Goal: Task Accomplishment & Management: Use online tool/utility

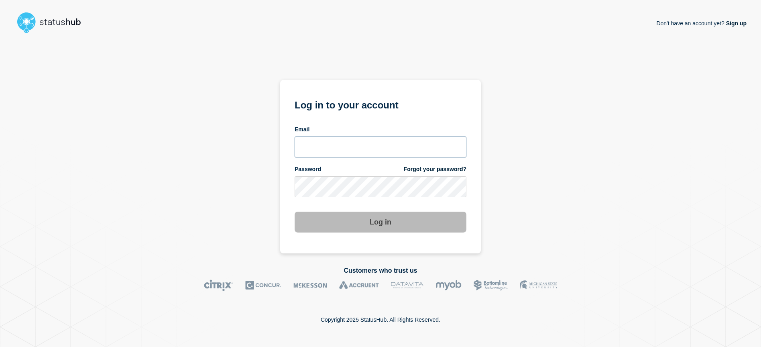
type input "lsmcgin@clemson.edu"
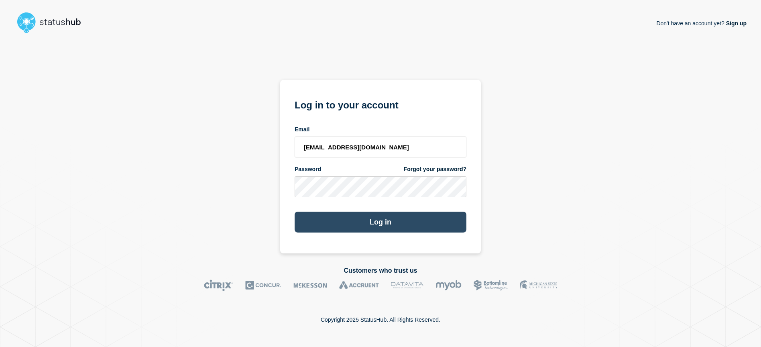
click at [382, 222] on button "Log in" at bounding box center [381, 221] width 172 height 21
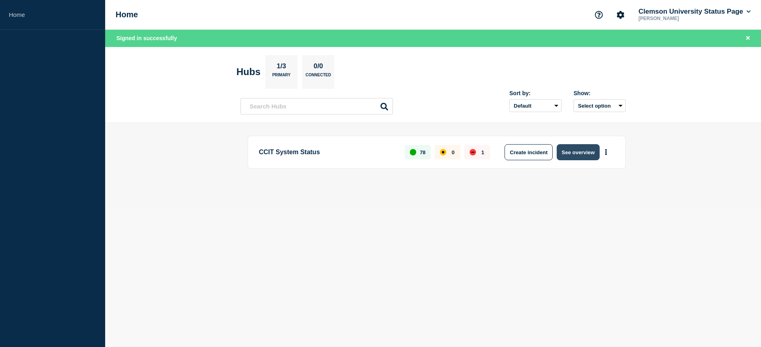
click at [584, 152] on button "See overview" at bounding box center [578, 152] width 43 height 16
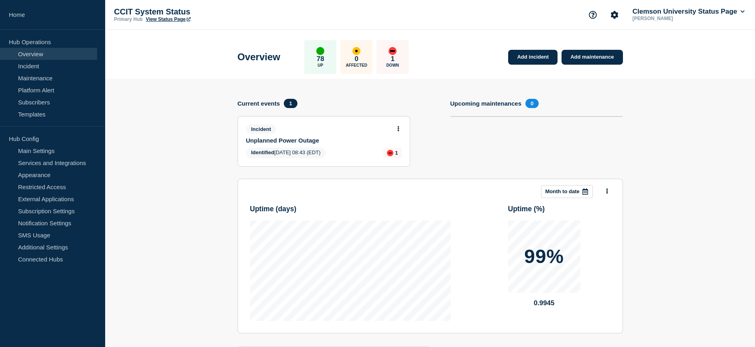
click at [264, 139] on link "Unplanned Power Outage" at bounding box center [318, 140] width 145 height 7
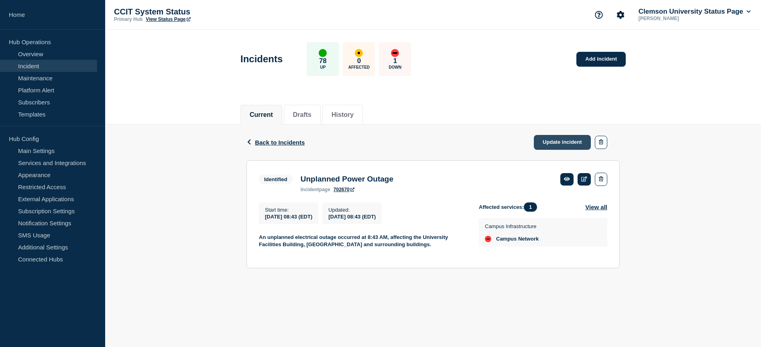
click at [564, 140] on link "Update incident" at bounding box center [562, 142] width 57 height 15
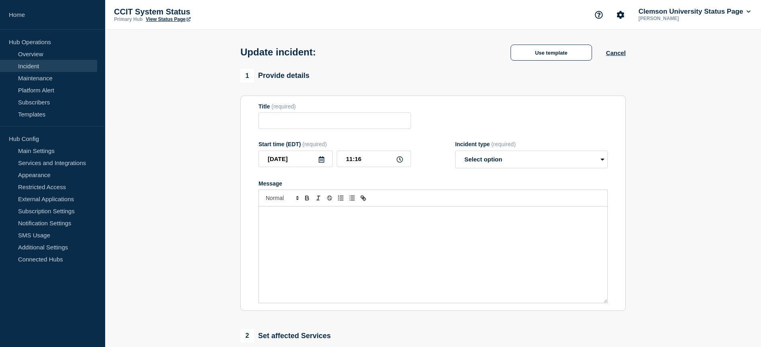
type input "Unplanned Power Outage"
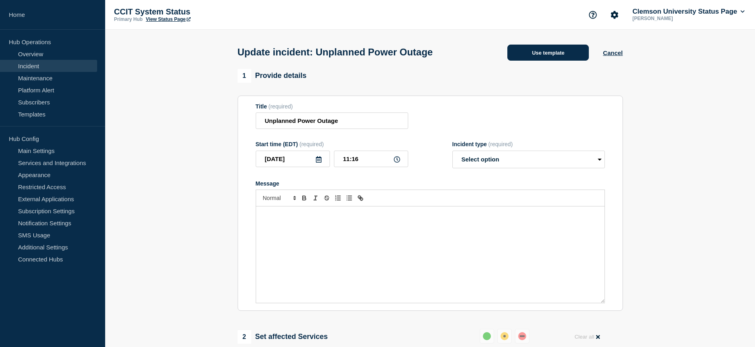
click at [554, 54] on button "Use template" at bounding box center [547, 53] width 81 height 16
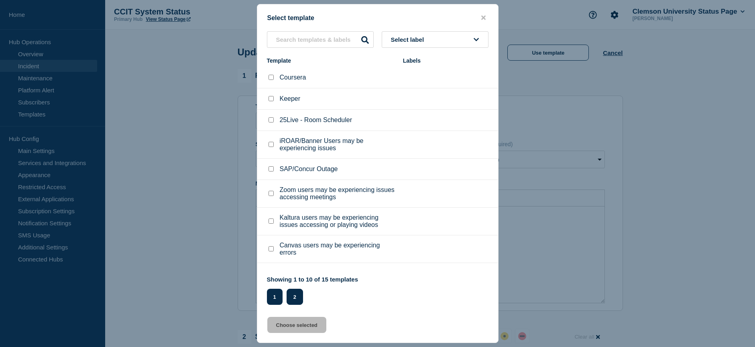
click at [299, 300] on button "2" at bounding box center [295, 297] width 16 height 16
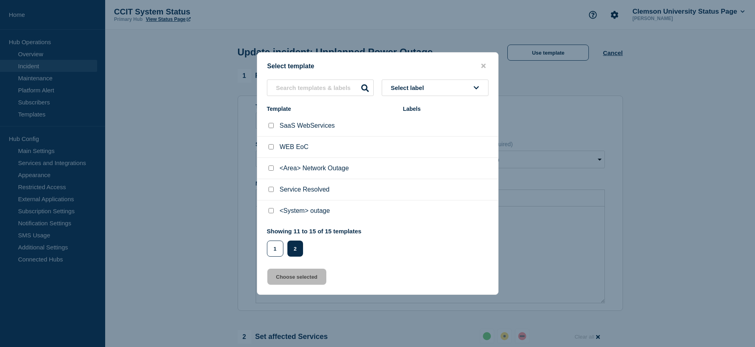
click at [302, 191] on p "Service Resolved" at bounding box center [305, 189] width 50 height 7
click at [270, 190] on input "Service Resolved checkbox" at bounding box center [270, 189] width 5 height 5
checkbox input "true"
click at [305, 274] on button "Choose selected" at bounding box center [296, 276] width 59 height 16
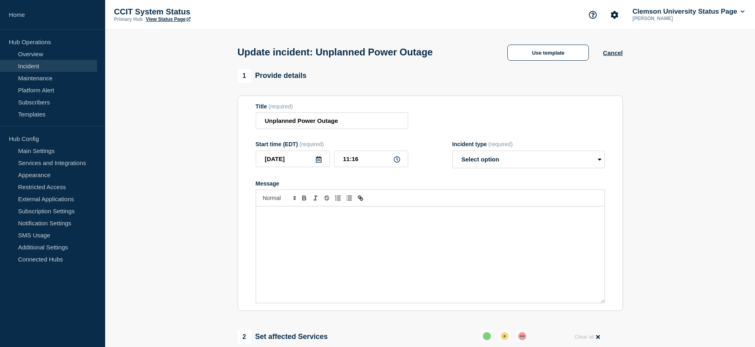
select select "resolved"
radio input "false"
radio input "true"
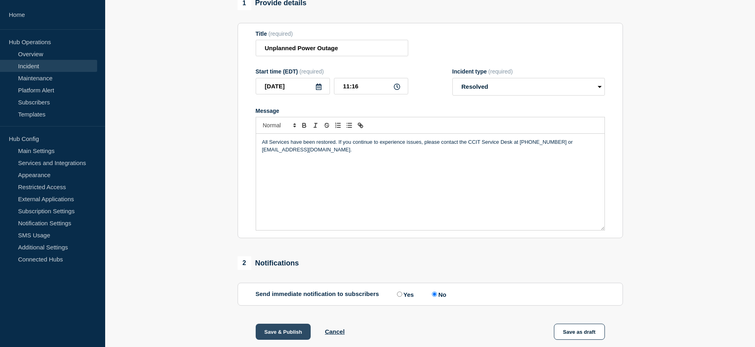
scroll to position [40, 0]
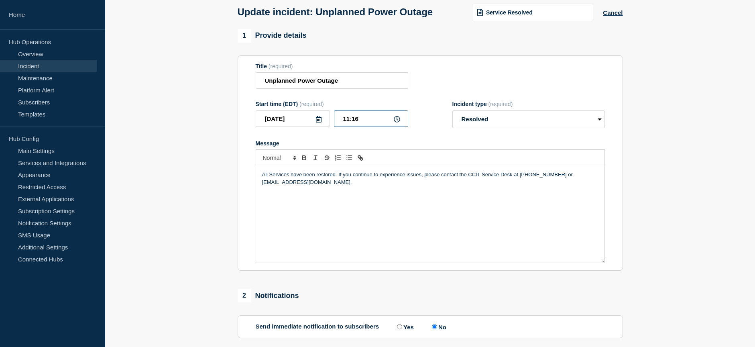
click at [344, 119] on input "11:16" at bounding box center [371, 118] width 74 height 16
type input "10:41"
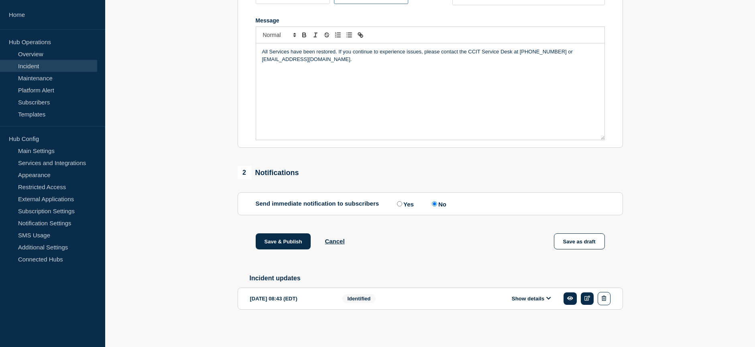
scroll to position [167, 0]
click at [285, 241] on button "Save & Publish" at bounding box center [283, 241] width 55 height 16
